Goal: Task Accomplishment & Management: Complete application form

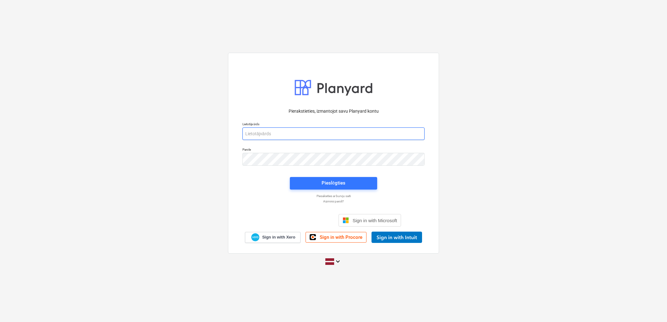
type input "[PERSON_NAME][EMAIL_ADDRESS][DOMAIN_NAME]"
click at [352, 177] on button "Pieslēgties" at bounding box center [333, 183] width 87 height 13
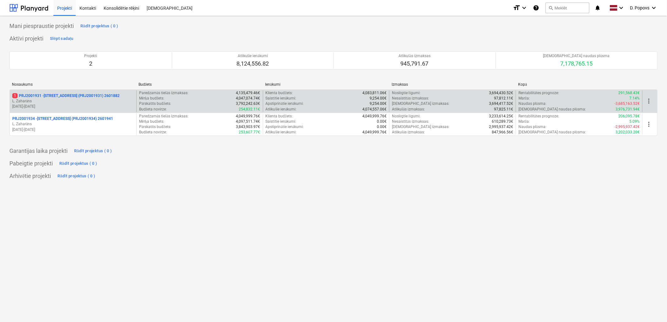
click at [76, 104] on p "[DATE] - [DATE]" at bounding box center [73, 106] width 122 height 5
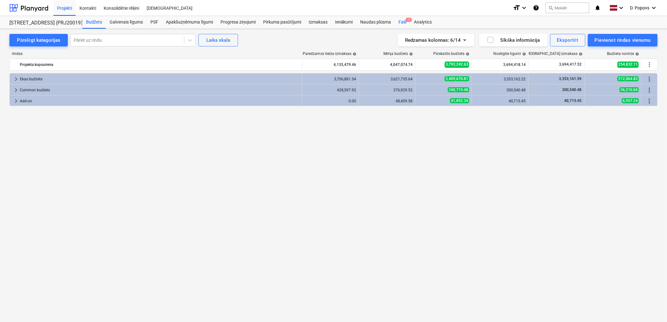
click at [402, 23] on div "Faili 1" at bounding box center [402, 22] width 15 height 13
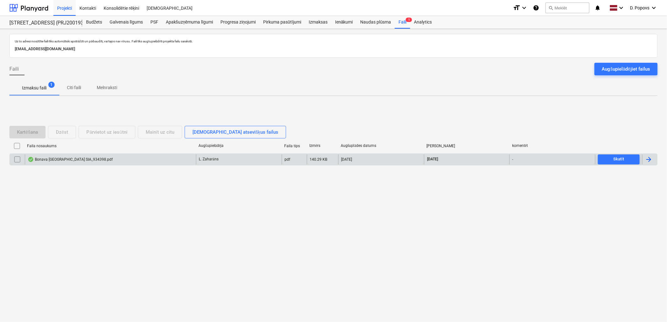
click at [106, 158] on div "Bonava [GEOGRAPHIC_DATA] SIA_934398.pdf" at bounding box center [110, 160] width 171 height 10
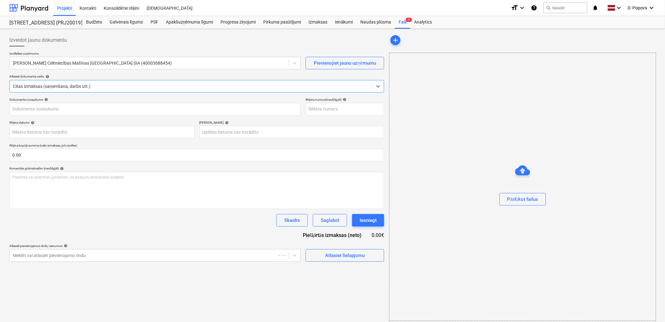
type input "934398"
type input "[DATE]"
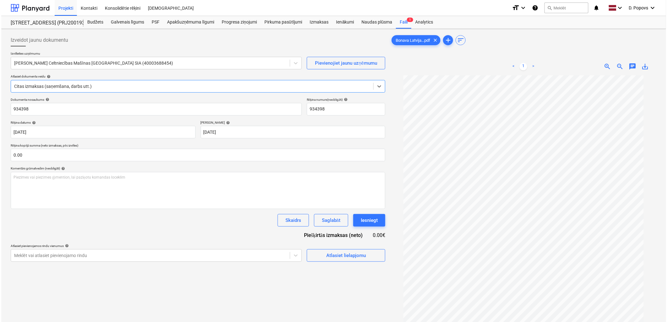
scroll to position [7, 0]
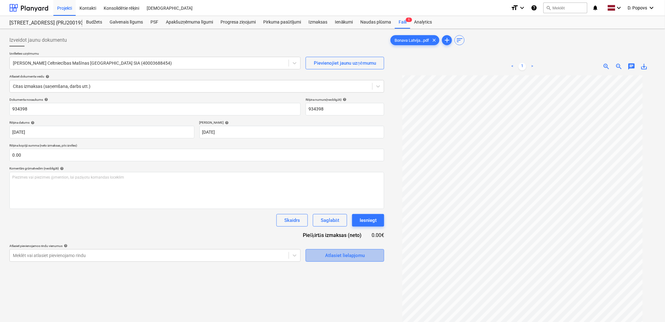
click at [355, 252] on div "Atlasiet lielapjomu" at bounding box center [345, 256] width 40 height 8
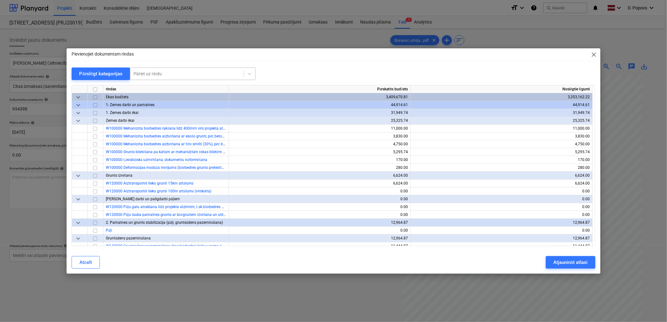
click at [191, 73] on div at bounding box center [186, 74] width 107 height 6
type input "ь"
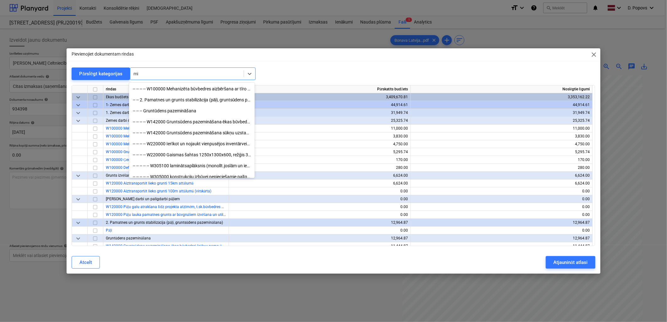
type input "m"
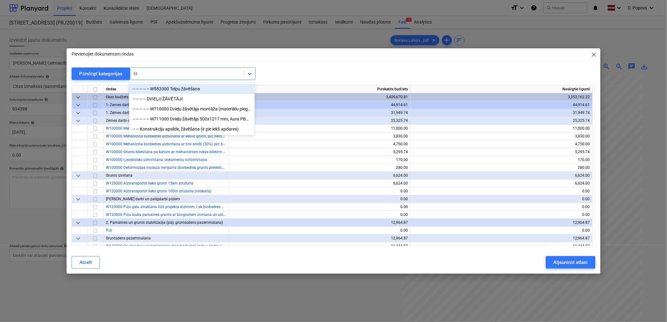
type input "žā"
click at [183, 82] on div at bounding box center [334, 82] width 524 height 5
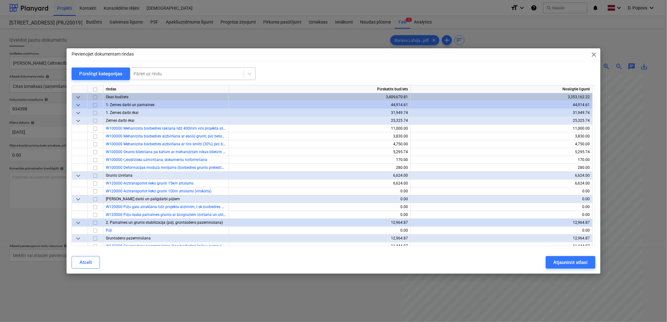
click at [189, 71] on div at bounding box center [186, 74] width 107 height 6
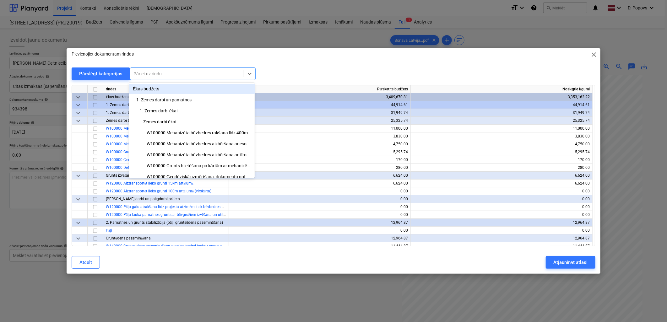
type input "z"
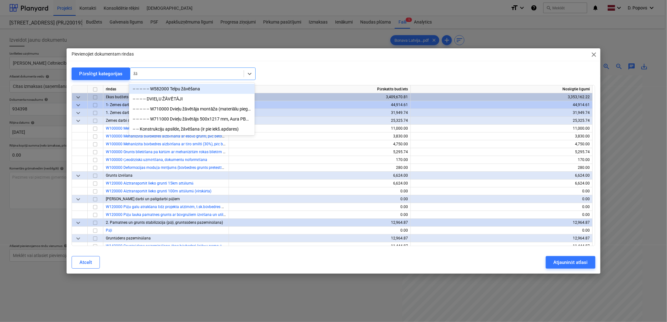
type input "žāv"
click at [194, 84] on div "-- -- -- -- -- W582000 Telpu žāvēšana" at bounding box center [192, 89] width 126 height 10
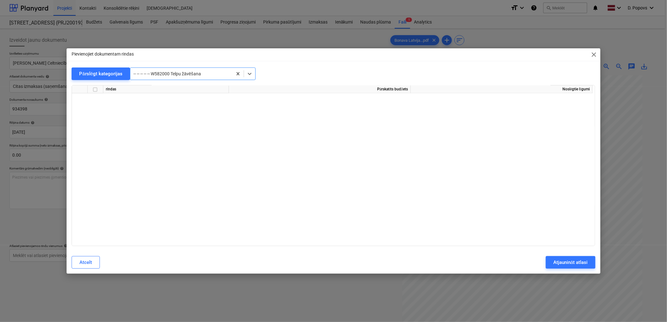
scroll to position [3423, 0]
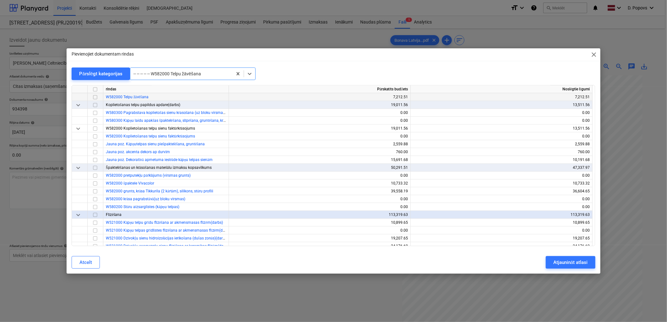
click at [95, 96] on input "checkbox" at bounding box center [95, 98] width 8 height 8
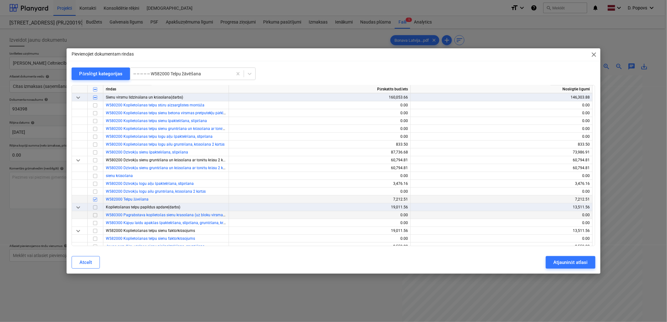
scroll to position [3318, 0]
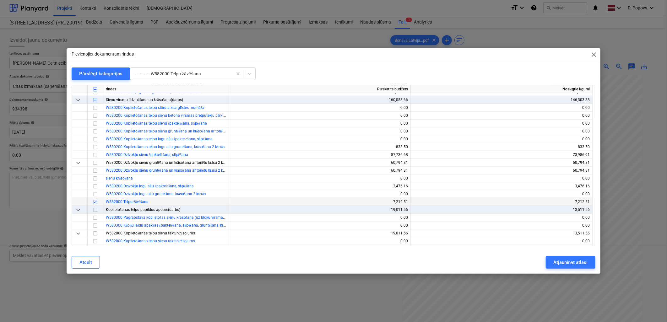
click at [95, 201] on input "checkbox" at bounding box center [95, 202] width 8 height 8
click at [197, 72] on div at bounding box center [181, 74] width 96 height 6
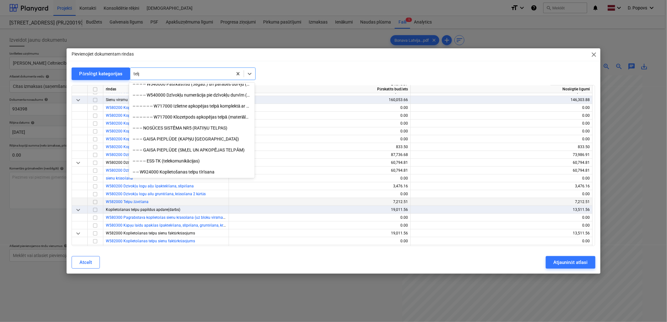
scroll to position [269, 0]
type input "telpu"
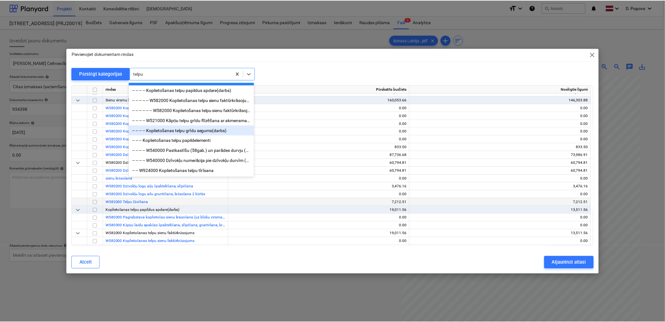
scroll to position [68, 0]
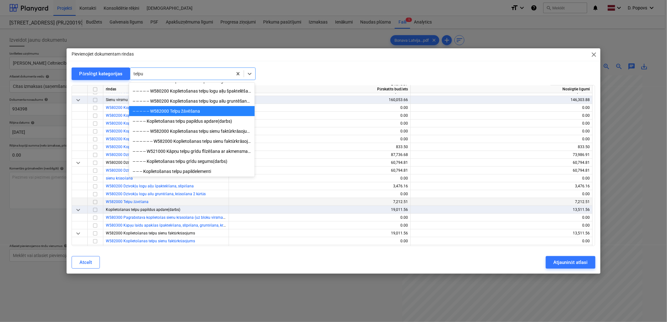
click at [201, 114] on div "-- -- -- -- -- W582000 Telpu žāvēšana" at bounding box center [192, 111] width 126 height 10
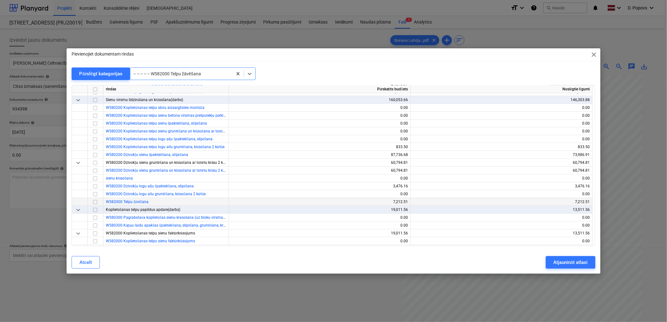
click at [95, 201] on input "checkbox" at bounding box center [95, 202] width 8 height 8
click at [563, 260] on div "Atjaunināt atlasi" at bounding box center [570, 262] width 34 height 8
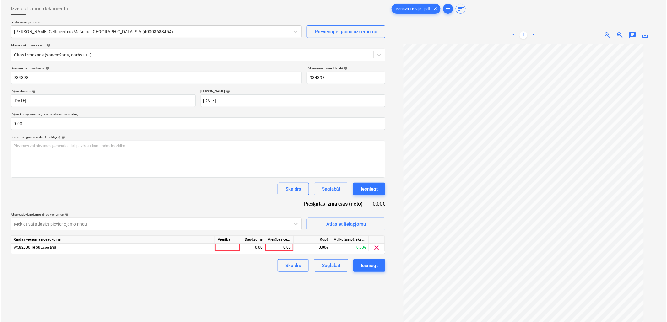
scroll to position [0, 0]
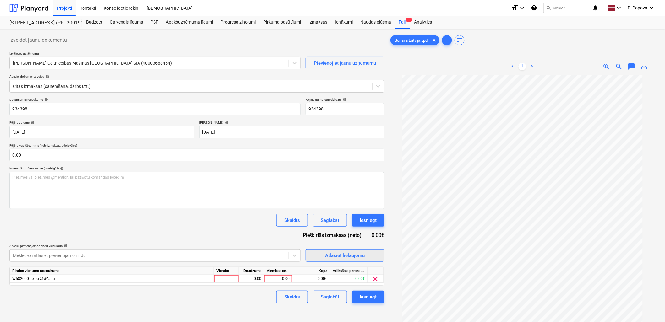
click at [346, 255] on div "Atlasiet lielapjomu" at bounding box center [345, 256] width 40 height 8
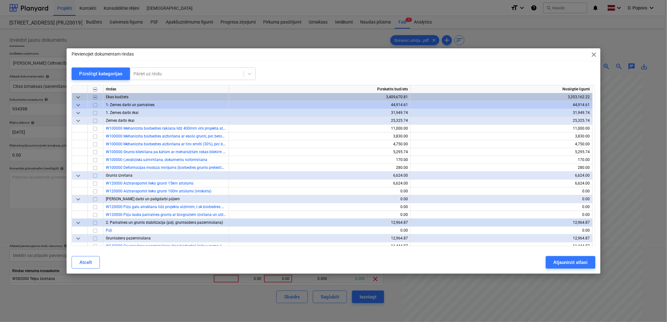
click at [165, 80] on div at bounding box center [334, 82] width 524 height 5
click at [168, 77] on div "Pāriet uz rindu" at bounding box center [186, 73] width 113 height 9
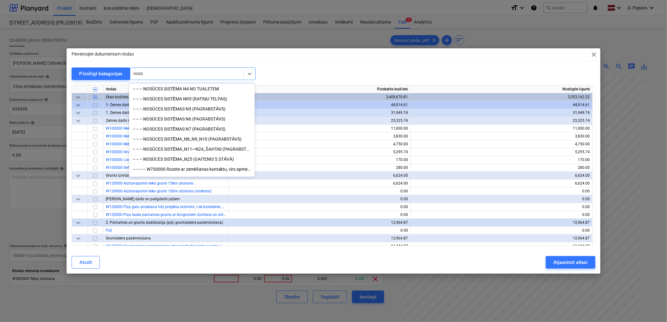
scroll to position [31, 0]
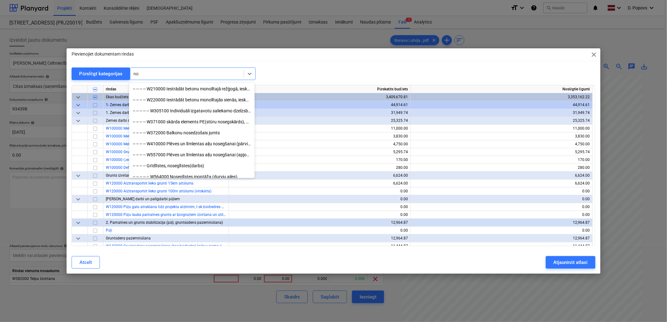
type input "n"
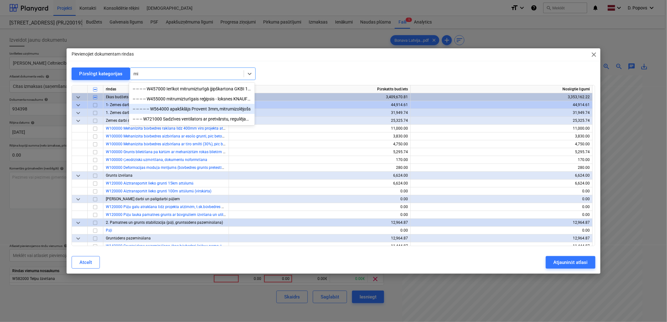
type input "m"
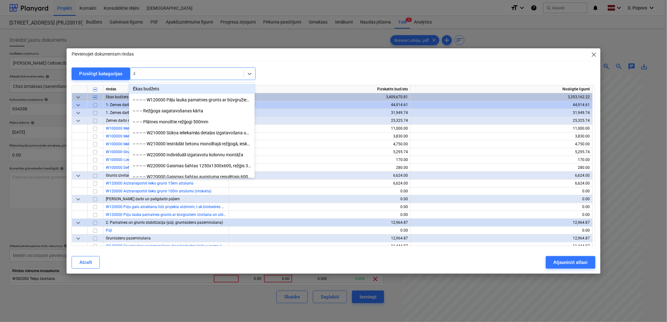
type input "žā"
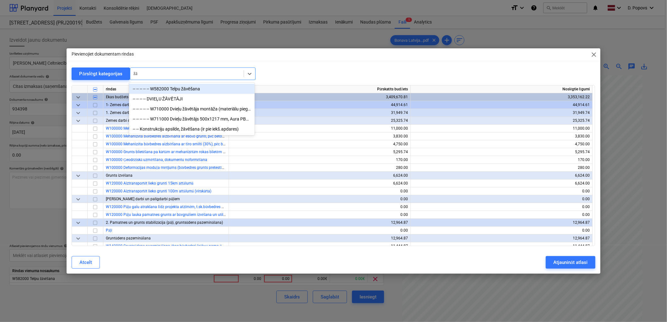
click at [221, 90] on div "-- -- -- -- -- W582000 Telpu žāvēšana" at bounding box center [192, 89] width 126 height 10
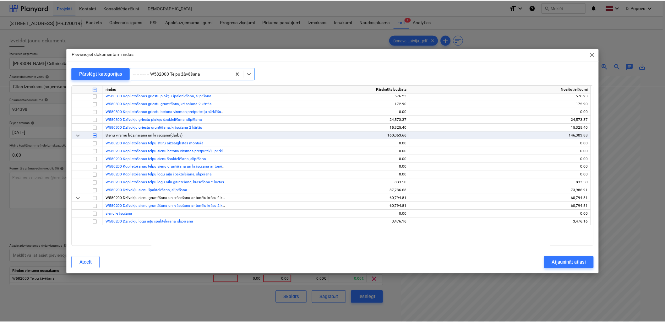
scroll to position [3423, 0]
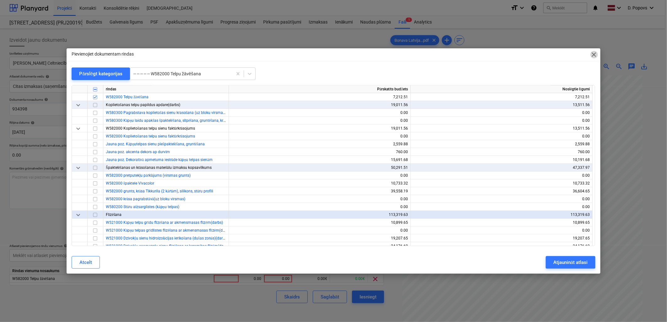
drag, startPoint x: 594, startPoint y: 57, endPoint x: 347, endPoint y: 151, distance: 264.5
click at [592, 57] on span "close" at bounding box center [594, 55] width 8 height 8
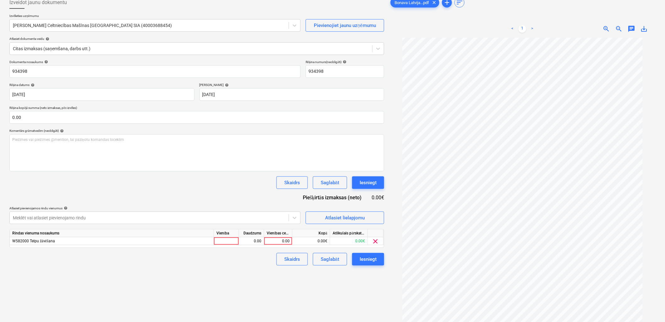
scroll to position [63, 0]
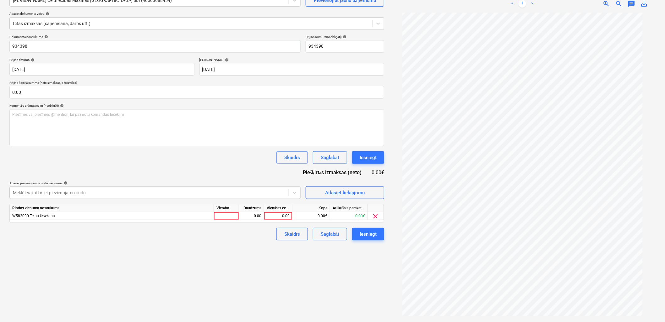
drag, startPoint x: 284, startPoint y: 218, endPoint x: 171, endPoint y: 302, distance: 141.1
click at [284, 218] on div "0.00" at bounding box center [278, 216] width 23 height 8
type input "4280"
click at [294, 281] on div "Izveidot jaunu dokumentu Izvēlieties uzņēmumu [PERSON_NAME] Celtniecības Mašīna…" at bounding box center [197, 144] width 380 height 351
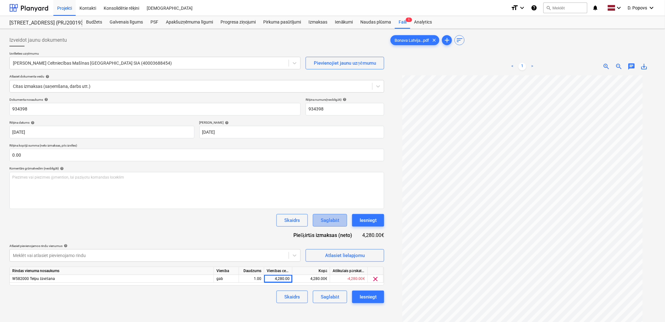
click at [322, 215] on button "Saglabāt" at bounding box center [330, 220] width 34 height 13
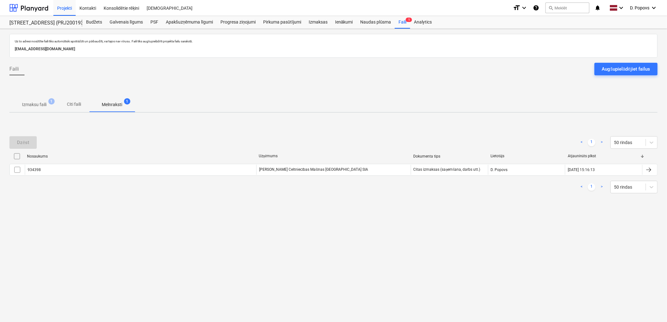
drag, startPoint x: 34, startPoint y: 108, endPoint x: 41, endPoint y: 101, distance: 9.8
click at [34, 108] on span "Izmaksu faili 1" at bounding box center [34, 104] width 50 height 11
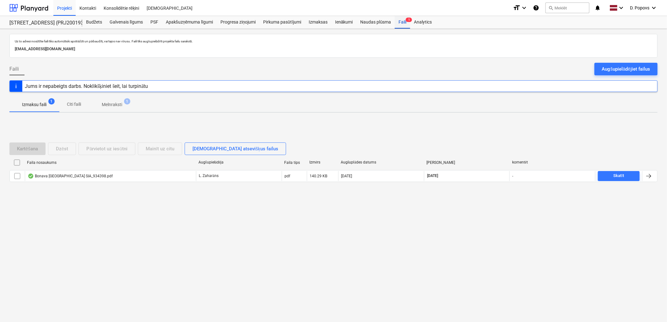
click at [406, 24] on div "Faili 1" at bounding box center [402, 22] width 15 height 13
click at [66, 7] on div "Projekti" at bounding box center [64, 8] width 22 height 16
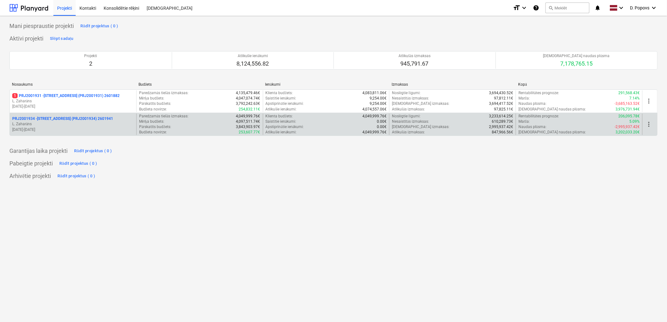
click at [82, 125] on p "L. Zaharāns" at bounding box center [73, 124] width 122 height 5
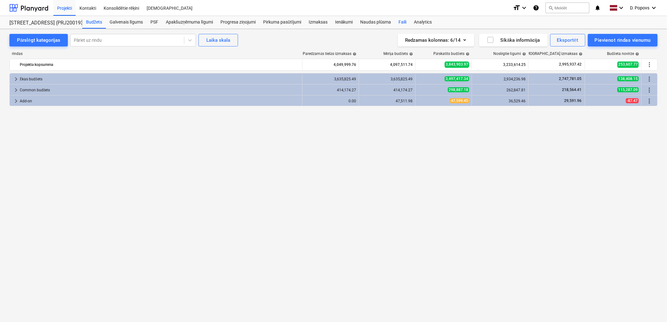
click at [406, 21] on div "Faili" at bounding box center [402, 22] width 15 height 13
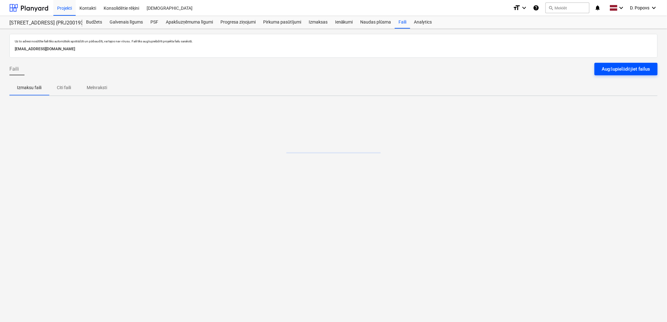
click at [615, 73] on button "Augšupielādējiet failus" at bounding box center [625, 69] width 63 height 13
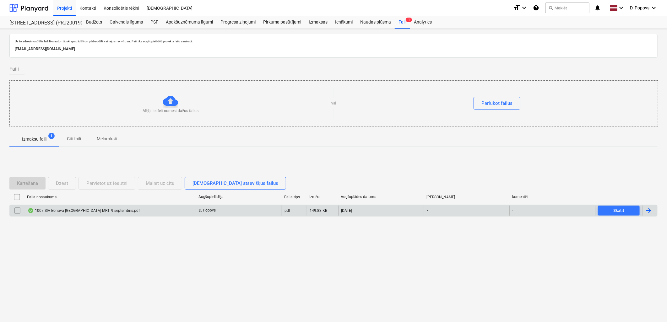
click at [61, 212] on div "1007 SIA Bonava [GEOGRAPHIC_DATA] MR1_9.septembris.pdf" at bounding box center [84, 210] width 112 height 5
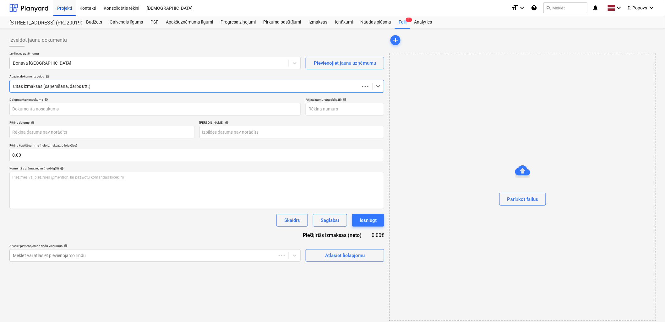
type input "1007 SIA Bonava [GEOGRAPHIC_DATA] MR1_9.septembris.pdf"
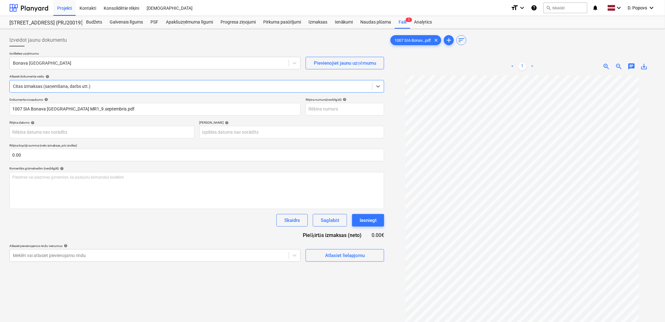
click at [98, 82] on div "Atlasiet dokumenta veidu help Select is focused ,type to refine list, press Dow…" at bounding box center [196, 83] width 375 height 18
click at [98, 84] on div at bounding box center [191, 86] width 356 height 6
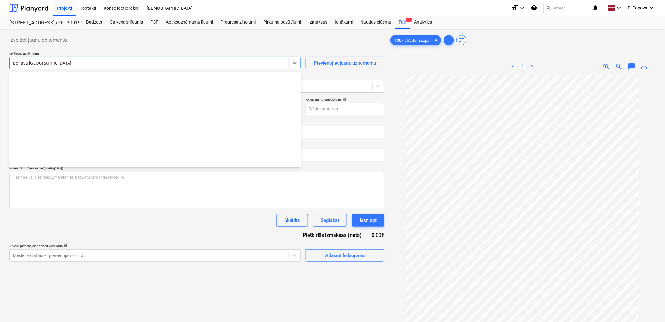
click at [118, 65] on div at bounding box center [149, 63] width 273 height 6
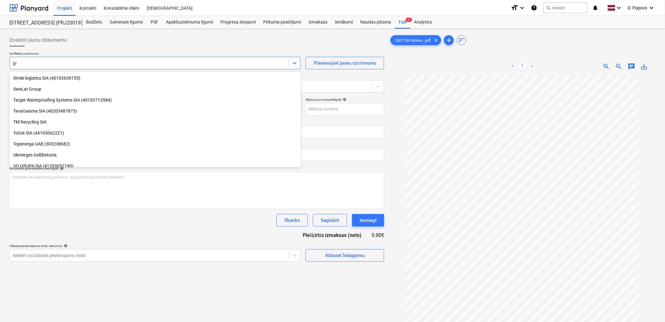
scroll to position [356, 0]
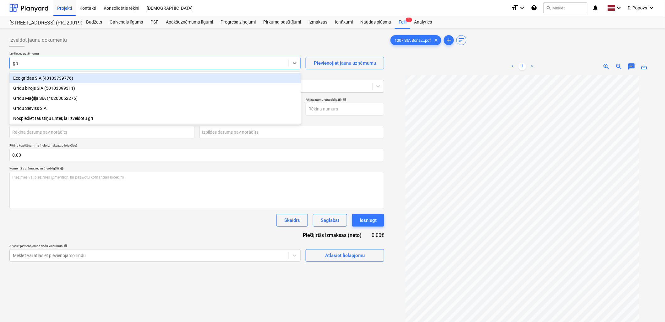
type input "grīd"
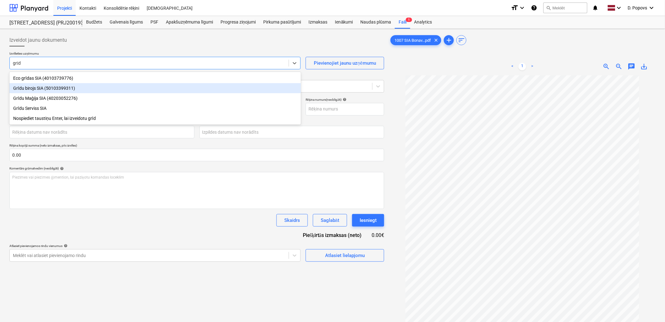
click at [121, 84] on div "Grīdu birojs SIA (50103399311)" at bounding box center [154, 88] width 291 height 10
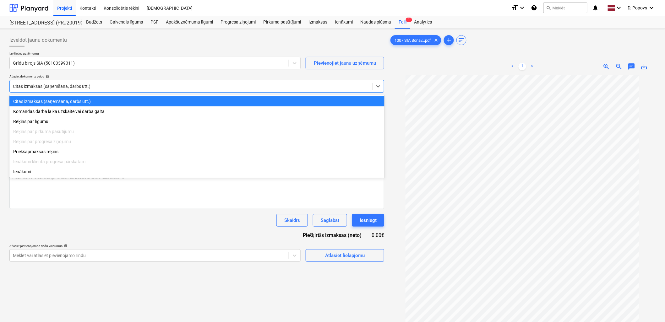
click at [131, 87] on div at bounding box center [191, 86] width 356 height 6
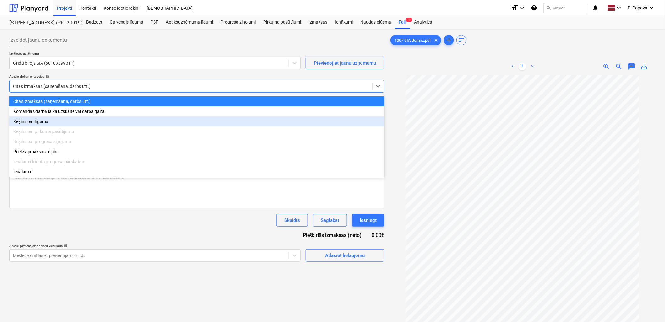
click at [121, 123] on div "Rēķins par līgumu" at bounding box center [196, 122] width 375 height 10
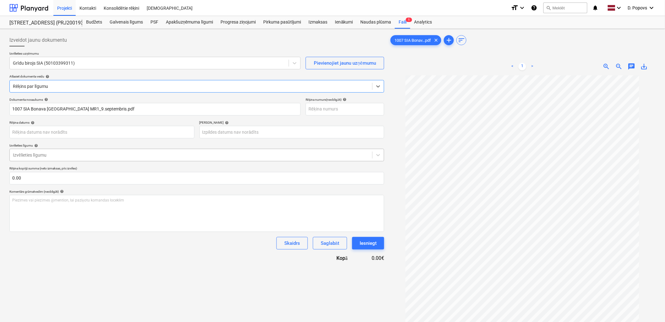
click at [118, 160] on div "Izvēlieties līgumu" at bounding box center [196, 155] width 375 height 13
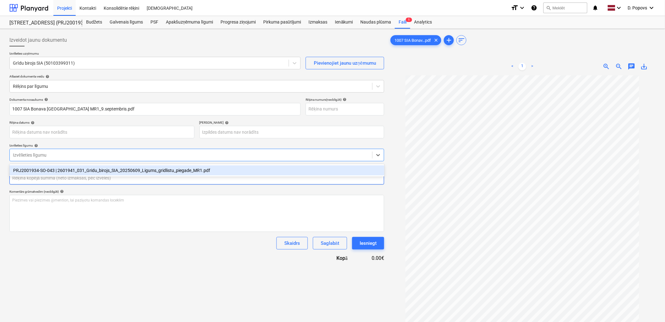
click at [120, 177] on input "text" at bounding box center [196, 178] width 375 height 13
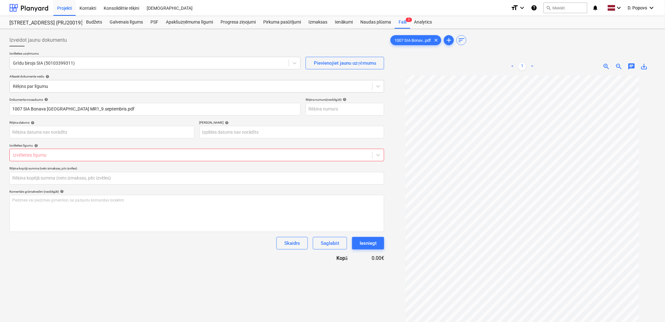
type input "0.00"
click at [121, 152] on div at bounding box center [191, 155] width 356 height 6
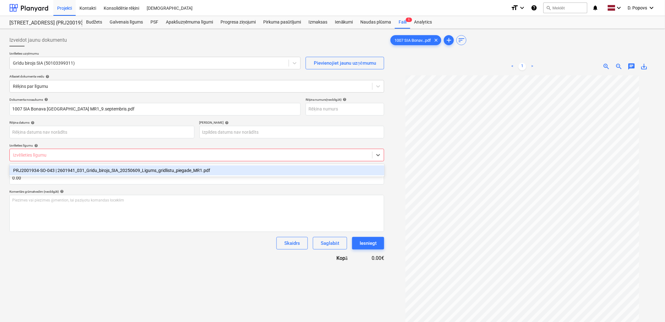
click at [123, 167] on div "PRJ2001934-SO-043 | 2601941_031_Gridu_birojs_SIA_20250609_Ligums_gridlistu_pieg…" at bounding box center [196, 170] width 375 height 10
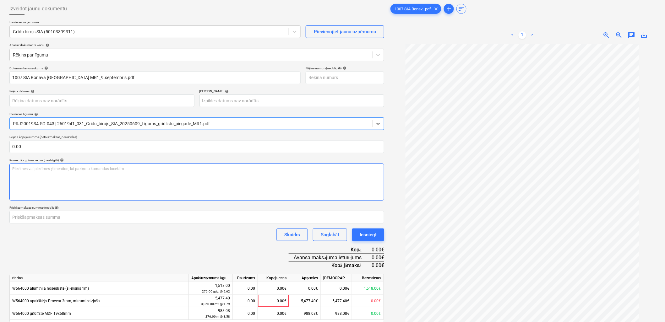
scroll to position [63, 0]
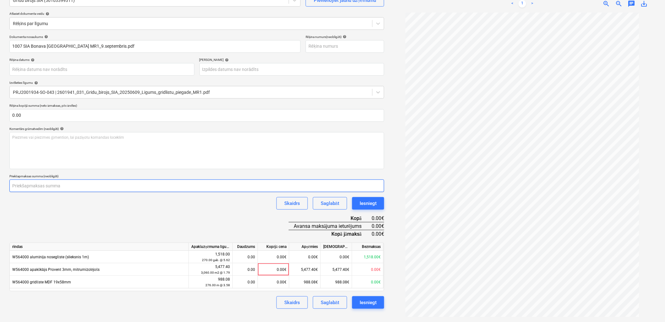
click at [67, 181] on input "number" at bounding box center [196, 186] width 375 height 13
type input "918"
type input "918.39"
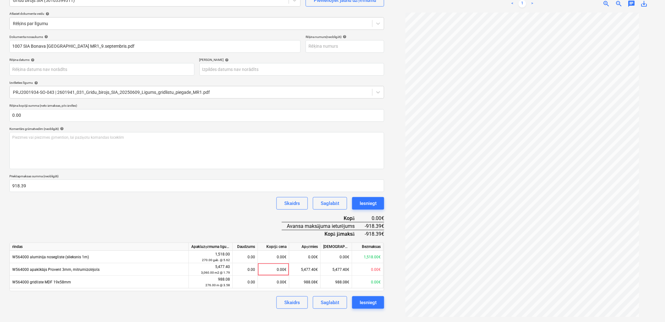
click at [96, 213] on div "Dokumenta nosaukums help 1007 SIA Bonava [GEOGRAPHIC_DATA] MR1_9.septembris.pdf…" at bounding box center [196, 172] width 375 height 274
click at [275, 263] on div "0.00€" at bounding box center [273, 257] width 31 height 13
type input "1518"
click at [203, 214] on div "Dokumenta nosaukums help 1007 SIA Bonava [GEOGRAPHIC_DATA] MR1_9.septembris.pdf…" at bounding box center [196, 172] width 375 height 274
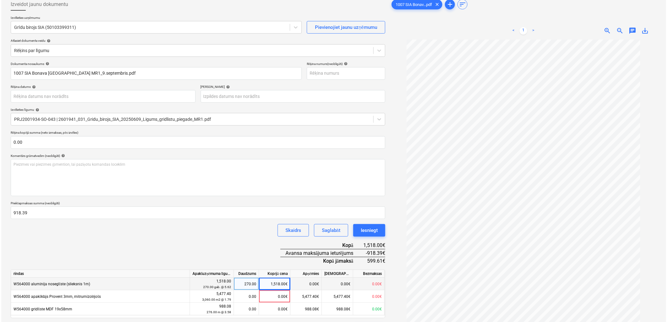
scroll to position [0, 0]
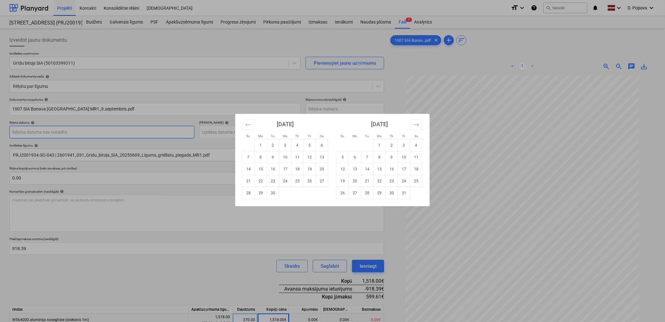
click at [87, 132] on body "Projekti Kontakti Konsolidētie rēķini Iesūtne format_size keyboard_arrow_down h…" at bounding box center [332, 161] width 665 height 322
click at [272, 152] on td "9" at bounding box center [273, 157] width 12 height 12
type input "[DATE]"
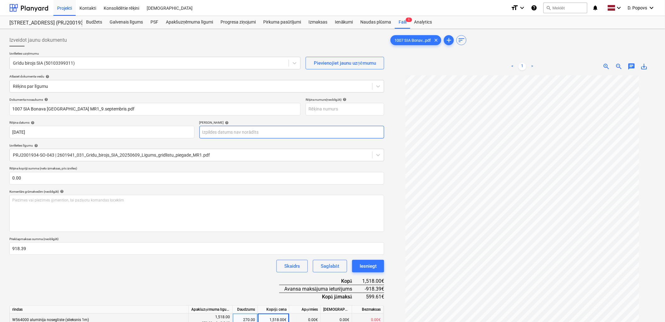
click at [236, 133] on body "Projekti Kontakti Konsolidētie rēķini Iesūtne format_size keyboard_arrow_down h…" at bounding box center [332, 161] width 665 height 322
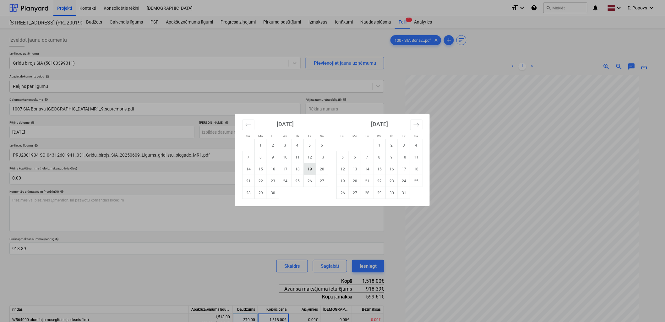
click at [312, 168] on td "19" at bounding box center [310, 169] width 12 height 12
type input "[DATE]"
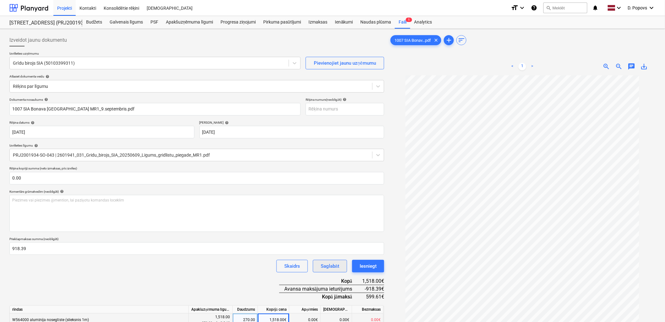
click at [328, 269] on div "Saglabāt" at bounding box center [330, 266] width 19 height 8
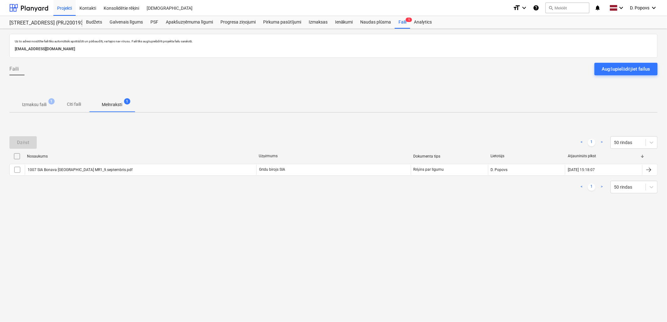
click at [30, 109] on span "Izmaksu faili 1" at bounding box center [34, 104] width 50 height 11
